Goal: Check status

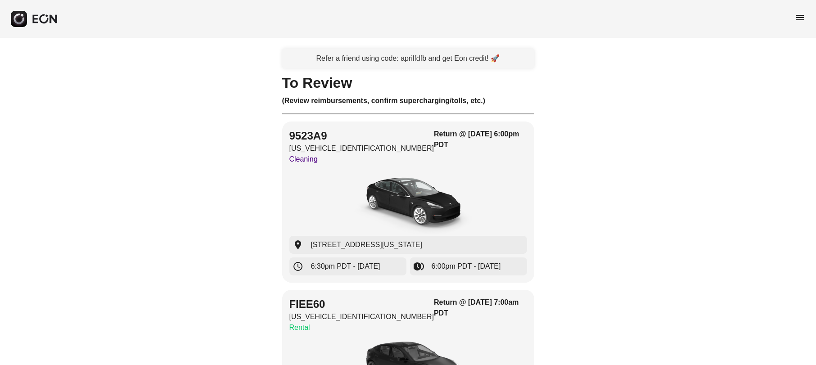
click at [793, 15] on div "menu" at bounding box center [408, 19] width 816 height 38
click at [796, 16] on span "menu" at bounding box center [799, 17] width 11 height 11
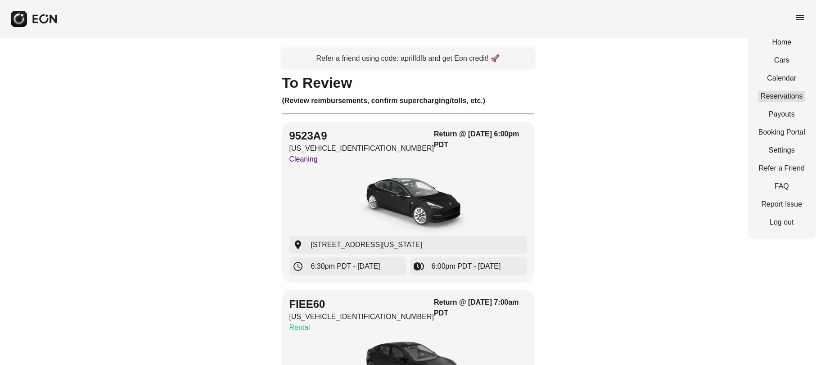
click at [788, 91] on link "Reservations" at bounding box center [781, 96] width 47 height 11
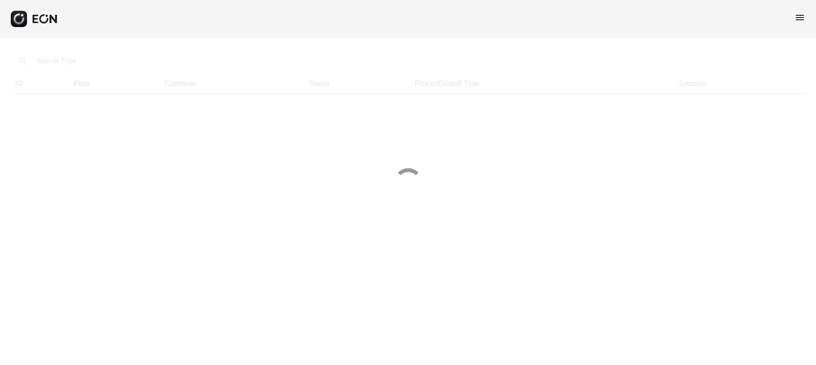
click at [90, 66] on div at bounding box center [408, 182] width 816 height 365
click at [82, 66] on div at bounding box center [408, 182] width 816 height 365
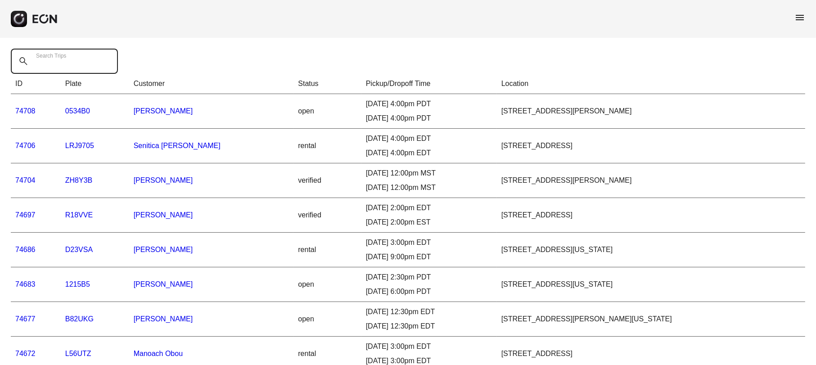
click at [90, 62] on Trips "Search Trips" at bounding box center [64, 61] width 107 height 25
paste Trips "*****"
type Trips "*****"
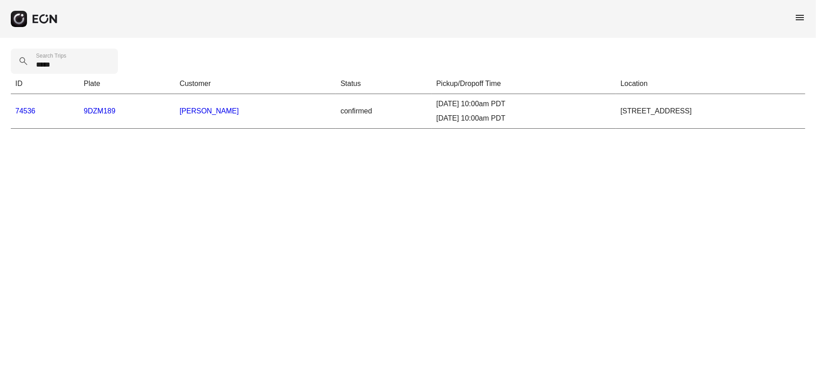
click at [30, 108] on link "74536" at bounding box center [25, 111] width 20 height 8
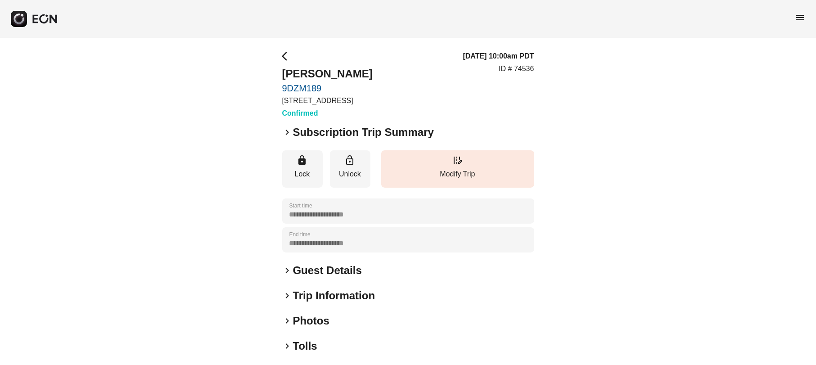
click at [285, 132] on span "keyboard_arrow_right" at bounding box center [287, 132] width 11 height 11
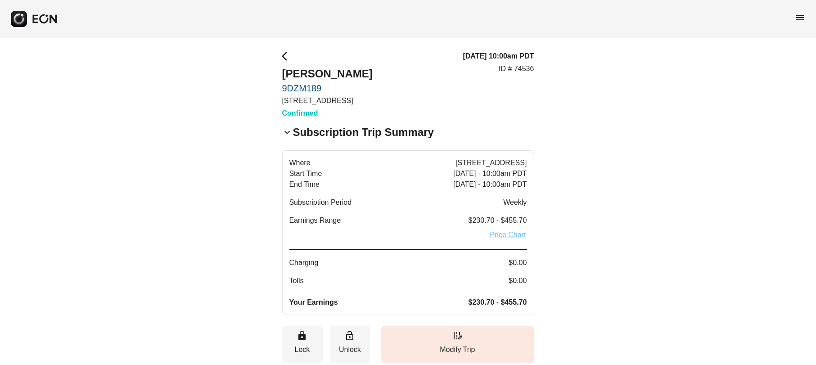
click at [493, 235] on link "Price Chart" at bounding box center [508, 235] width 38 height 11
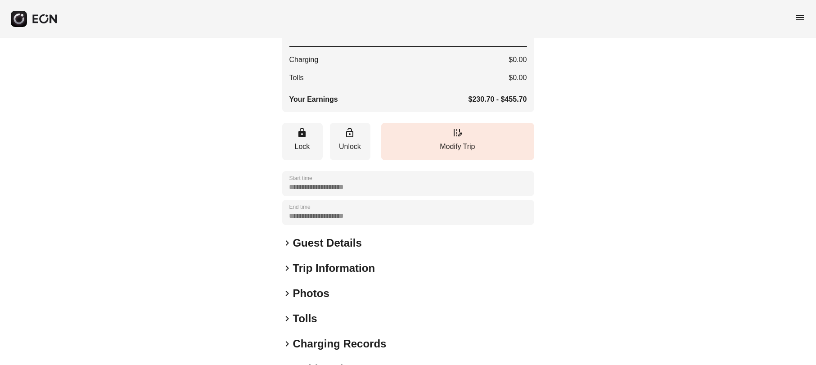
scroll to position [147, 0]
